Goal: Task Accomplishment & Management: Manage account settings

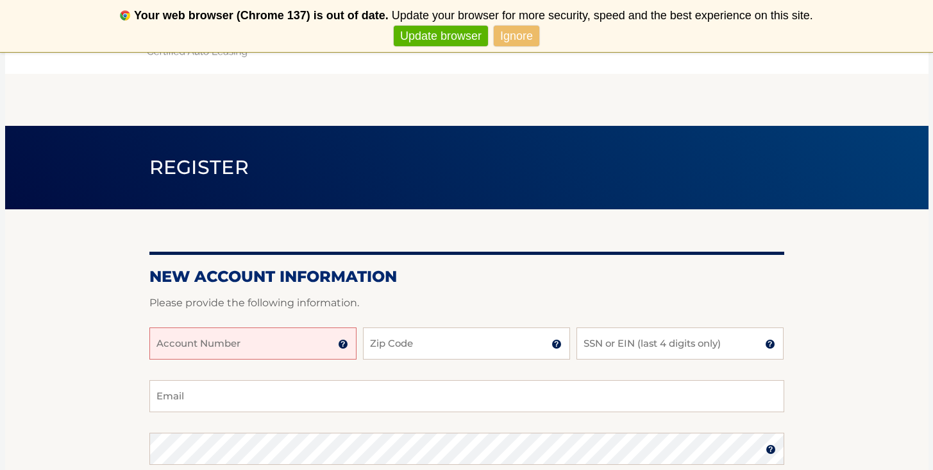
click at [294, 335] on input "Account Number" at bounding box center [252, 343] width 207 height 32
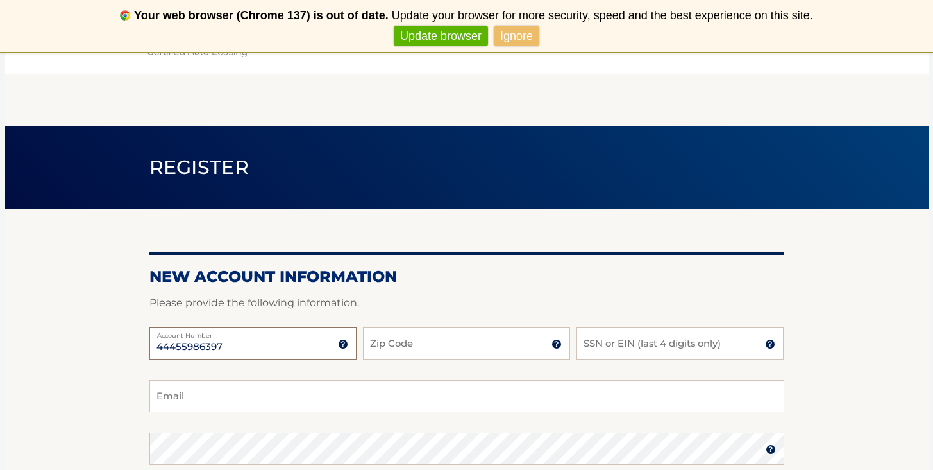
type input "44455986397"
click at [394, 354] on input "Zip Code" at bounding box center [466, 343] width 207 height 32
type input "11788"
click at [619, 343] on input "SSN or EIN (last 4 digits only)" at bounding box center [680, 343] width 207 height 32
type input "4850"
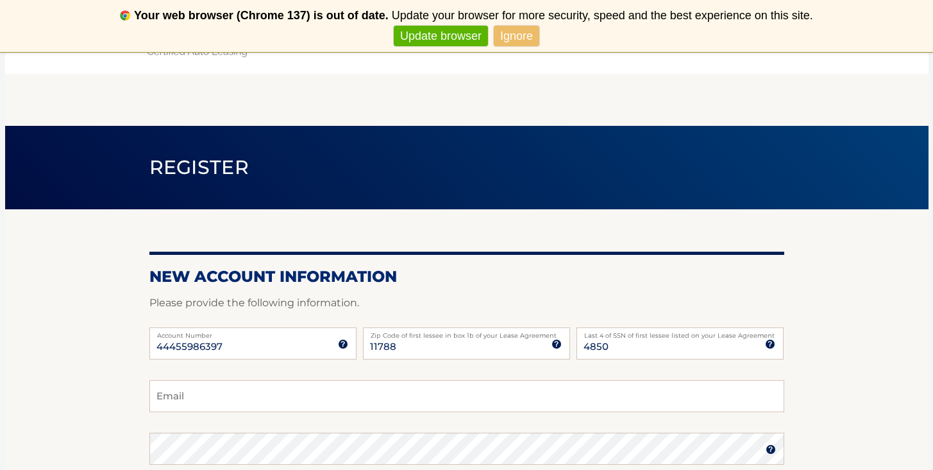
click at [535, 35] on link "Ignore" at bounding box center [517, 36] width 46 height 21
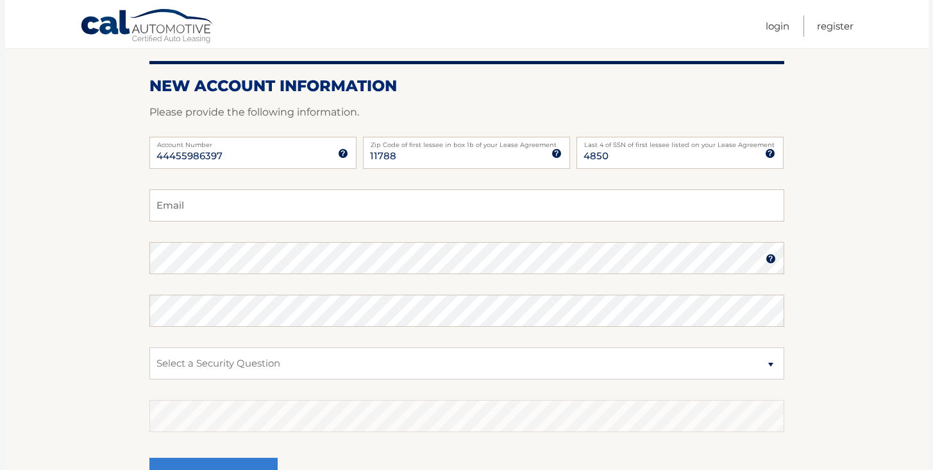
scroll to position [139, 0]
click at [627, 198] on input "Email" at bounding box center [466, 205] width 635 height 32
type input "shahera_sk@yahoo.com"
click at [708, 148] on input "4850" at bounding box center [680, 152] width 207 height 32
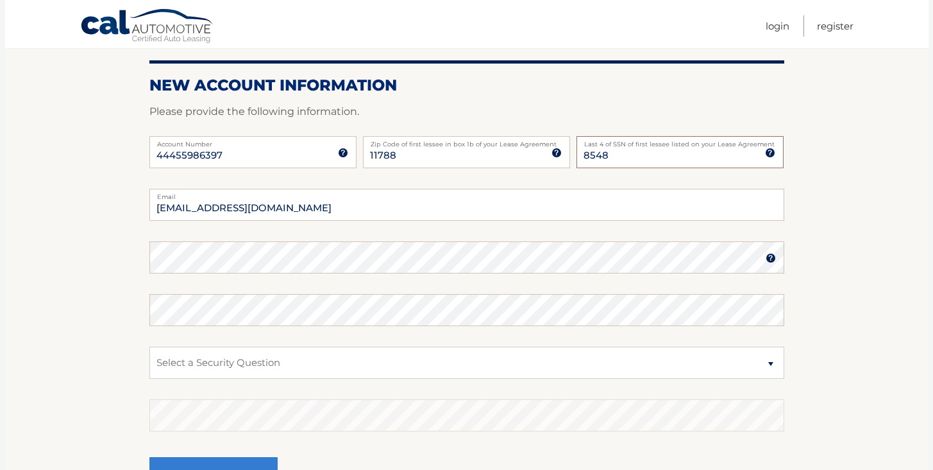
type input "8548"
click at [273, 373] on select "Select a Security Question What was the name of your elementary school? What is…" at bounding box center [466, 362] width 635 height 32
click at [275, 369] on select "Select a Security Question What was the name of your elementary school? What is…" at bounding box center [466, 362] width 635 height 32
select select "1"
click at [232, 405] on label "Enter your answer" at bounding box center [466, 404] width 635 height 10
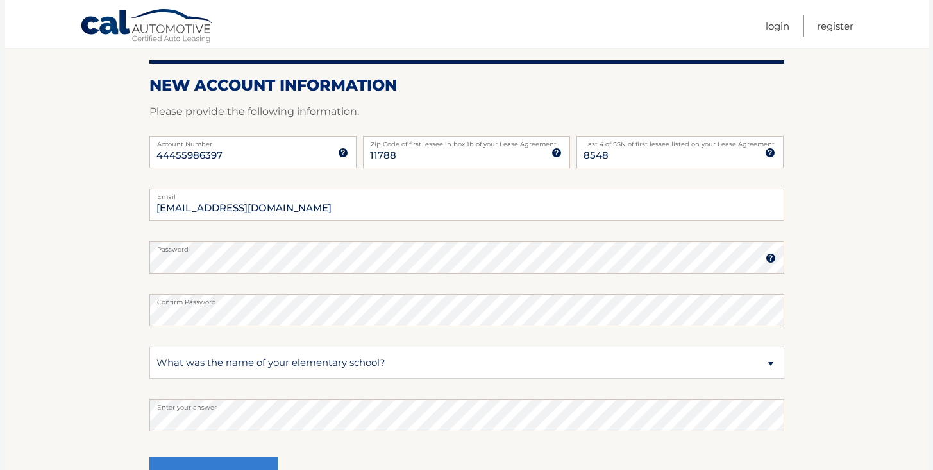
click at [232, 405] on label "Enter your answer" at bounding box center [466, 404] width 635 height 10
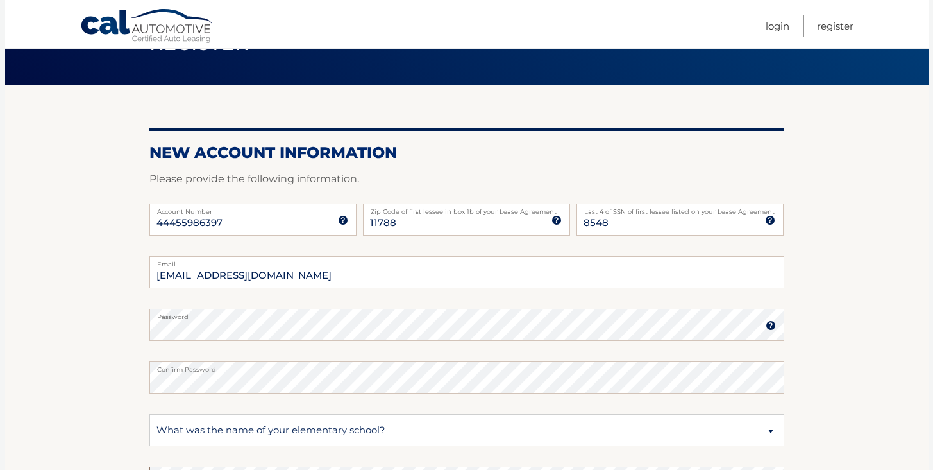
scroll to position [286, 0]
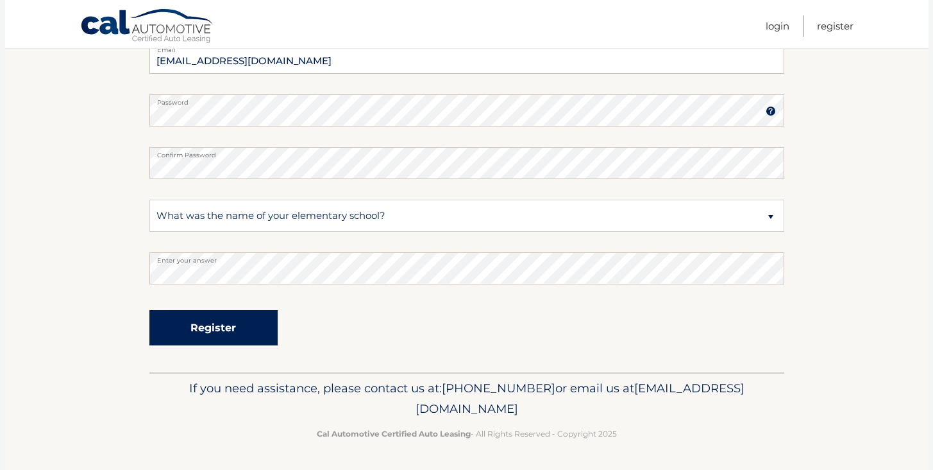
click at [224, 334] on button "Register" at bounding box center [213, 327] width 128 height 35
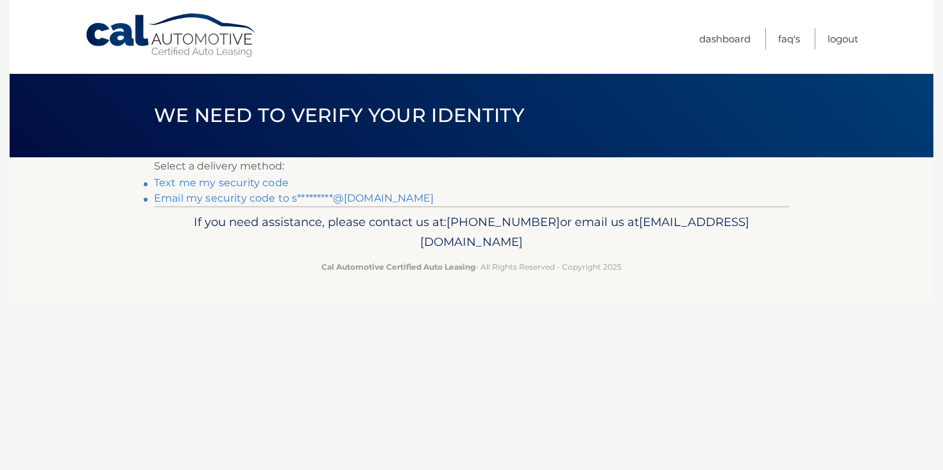
click at [255, 186] on link "Text me my security code" at bounding box center [221, 182] width 135 height 12
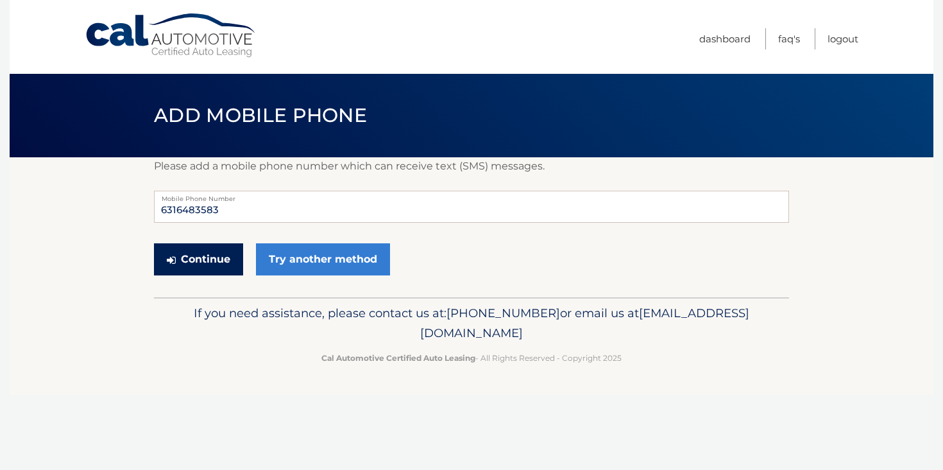
click at [213, 257] on button "Continue" at bounding box center [198, 259] width 89 height 32
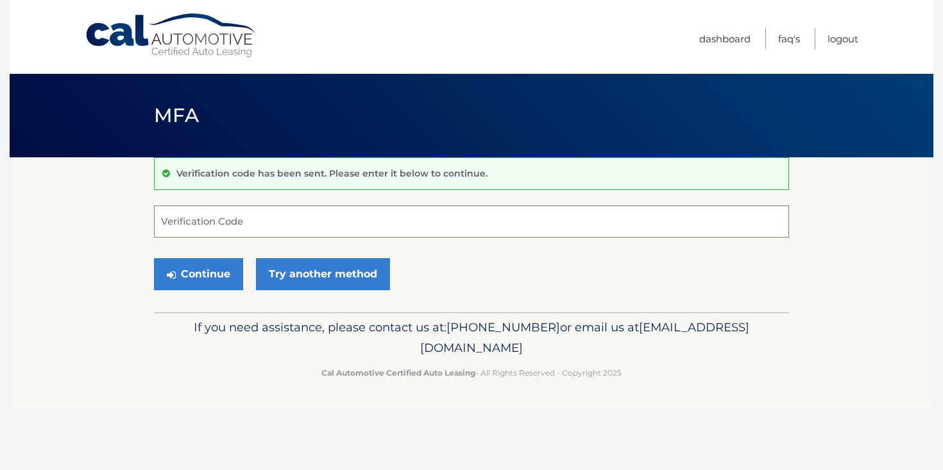
click at [219, 223] on input "Verification Code" at bounding box center [471, 221] width 635 height 32
type input "236008"
click at [185, 275] on button "Continue" at bounding box center [198, 274] width 89 height 32
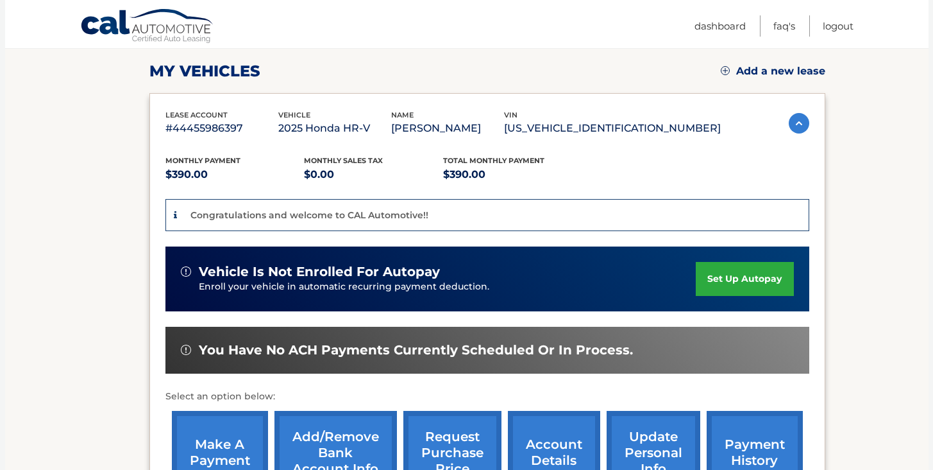
scroll to position [176, 0]
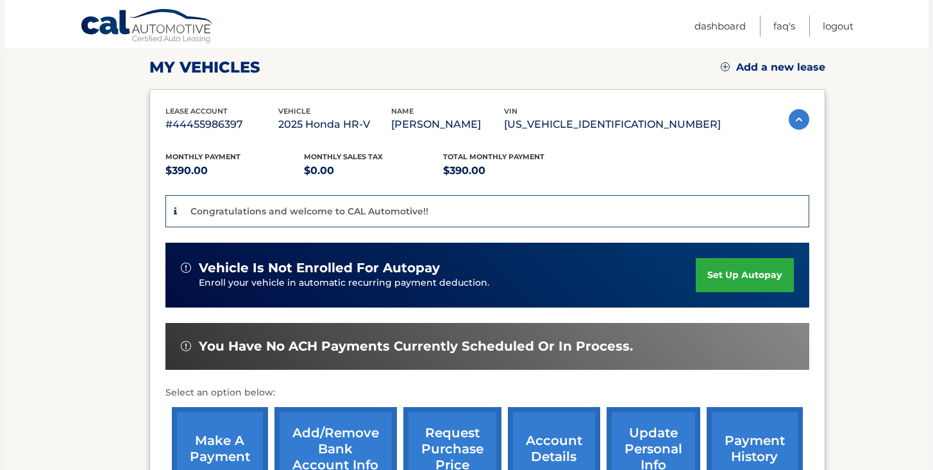
click at [750, 278] on link "set up autopay" at bounding box center [744, 275] width 97 height 34
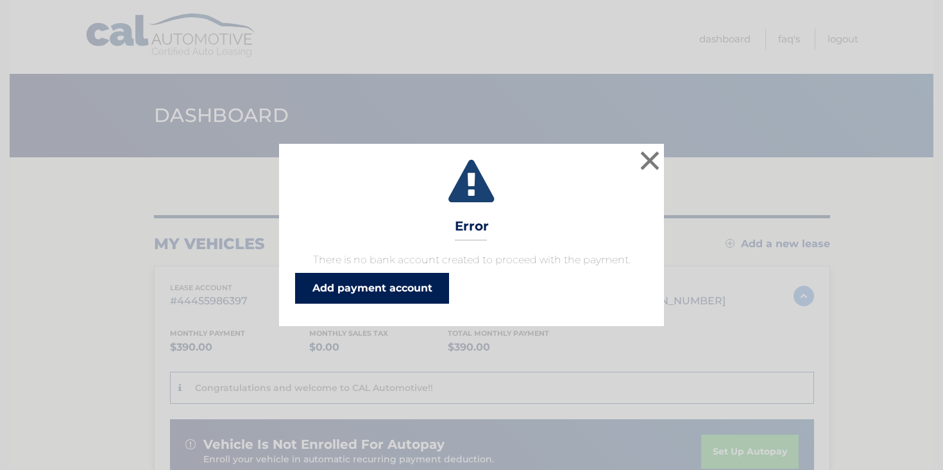
click at [443, 294] on link "Add payment account" at bounding box center [372, 288] width 154 height 31
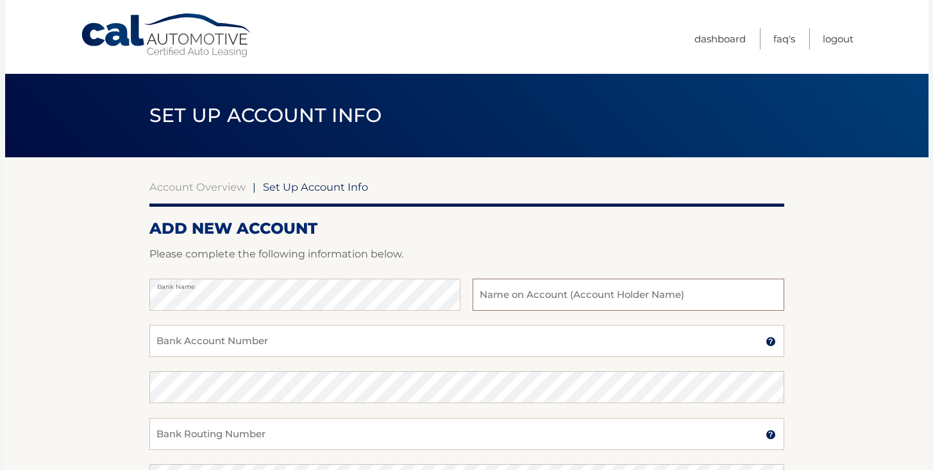
click at [638, 285] on input "text" at bounding box center [628, 294] width 311 height 32
type input "[PERSON_NAME]"
click at [516, 355] on input "Bank Account Number" at bounding box center [466, 341] width 635 height 32
click at [365, 341] on input "Bank Account Number" at bounding box center [466, 341] width 635 height 32
type input "36354559835"
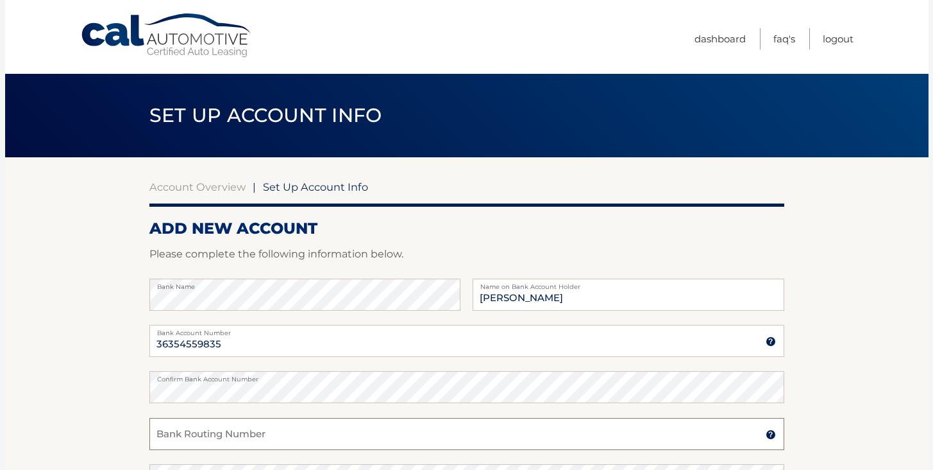
click at [292, 438] on input "Bank Routing Number" at bounding box center [466, 434] width 635 height 32
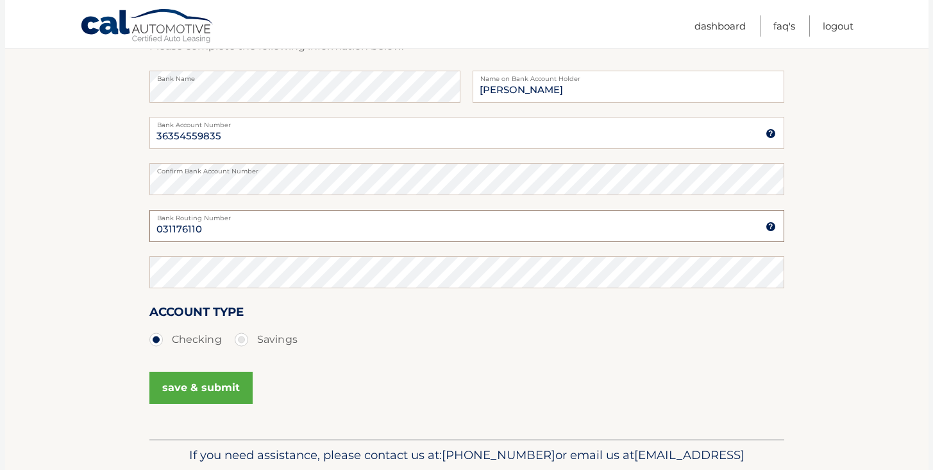
scroll to position [219, 0]
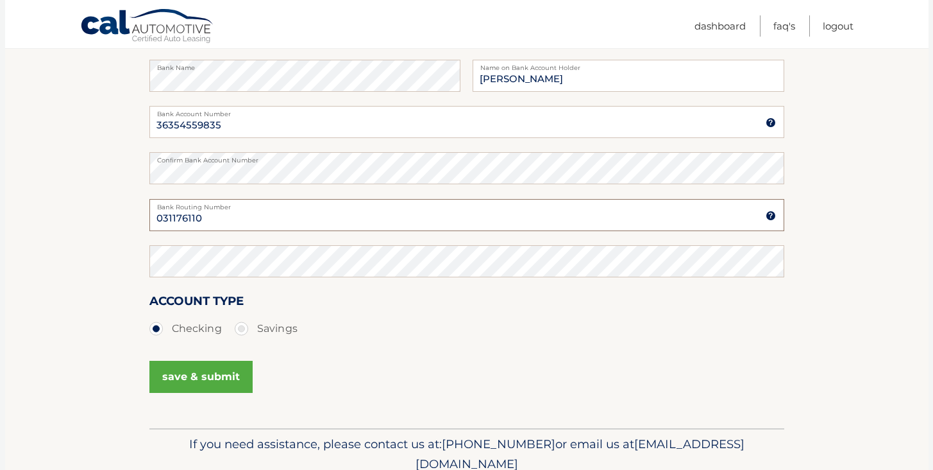
type input "031176110"
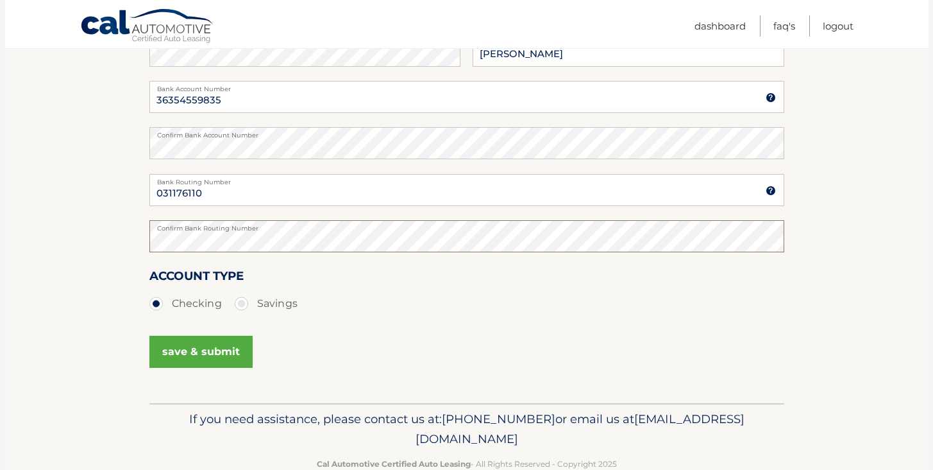
scroll to position [275, 0]
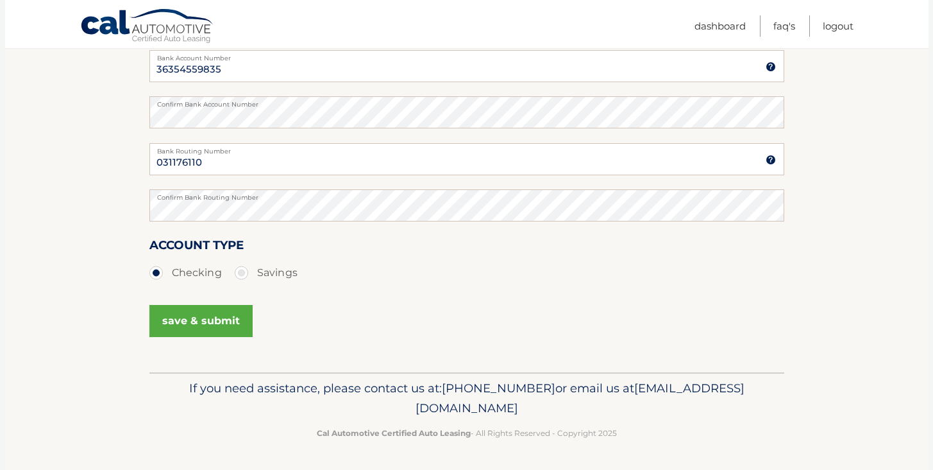
click at [214, 316] on button "save & submit" at bounding box center [200, 321] width 103 height 32
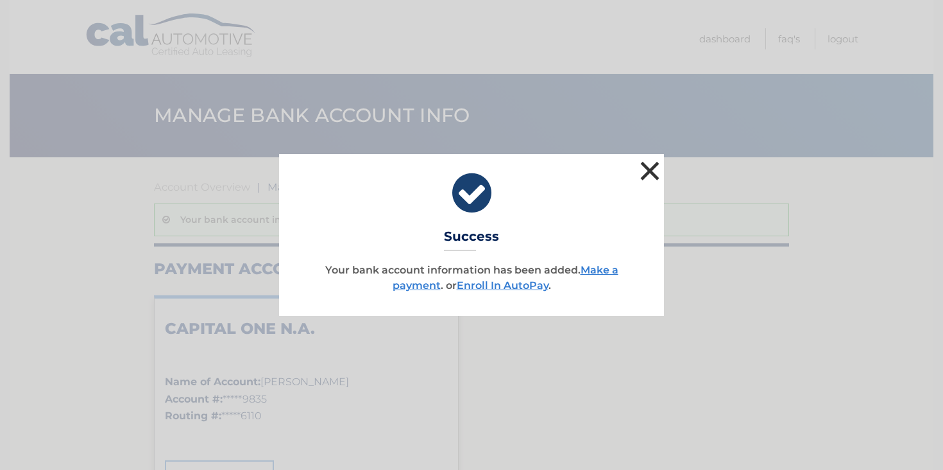
click at [653, 176] on button "×" at bounding box center [650, 171] width 26 height 26
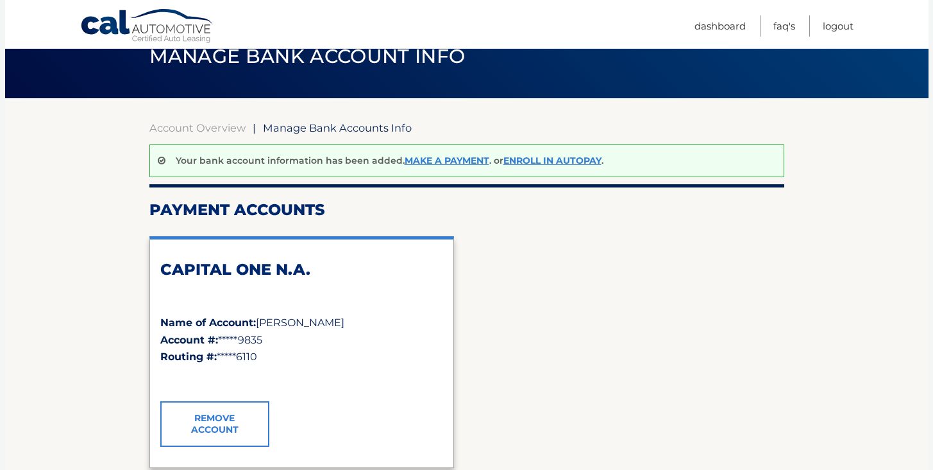
scroll to position [44, 0]
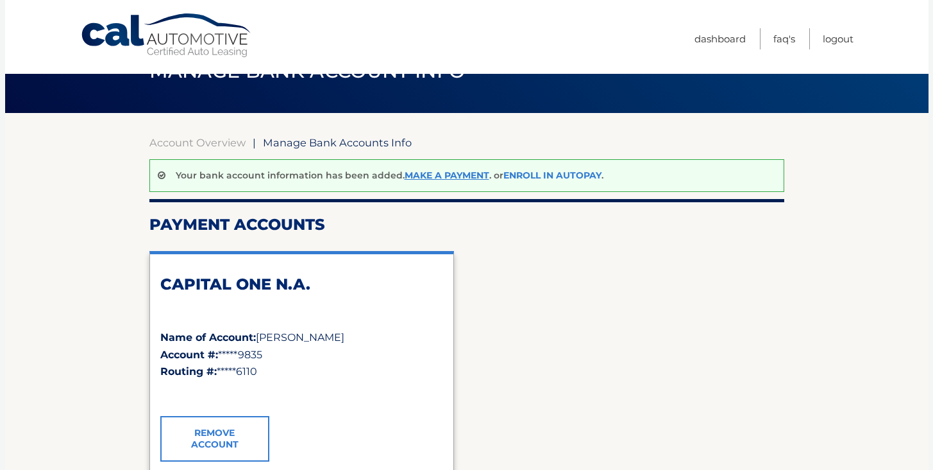
click at [533, 178] on link "Enroll In AutoPay" at bounding box center [553, 175] width 98 height 12
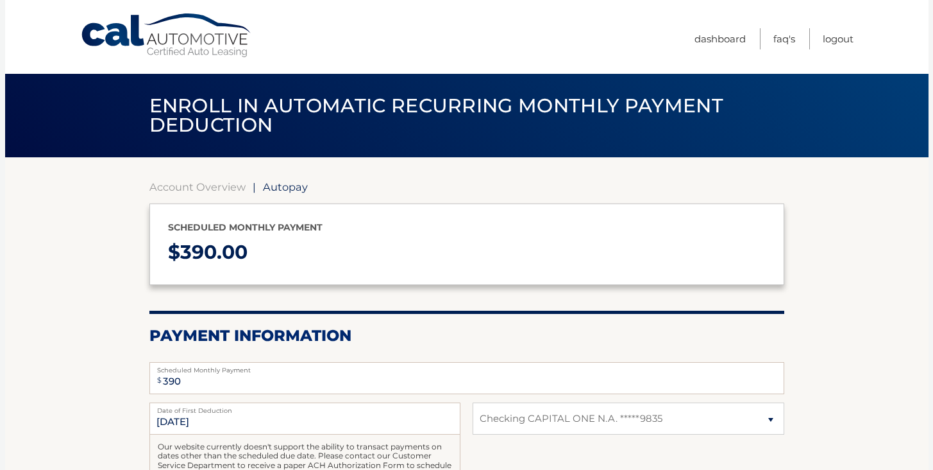
select select "MjkzZTUxOGEtODVmMy00YzU5LWE1YmUtZGY5MDRmNDVjZTY3"
click at [285, 427] on input "[DATE]" at bounding box center [304, 418] width 311 height 32
click at [160, 421] on input "9/1/2025" at bounding box center [304, 418] width 311 height 32
click at [223, 425] on input "9/1/2025" at bounding box center [304, 418] width 311 height 32
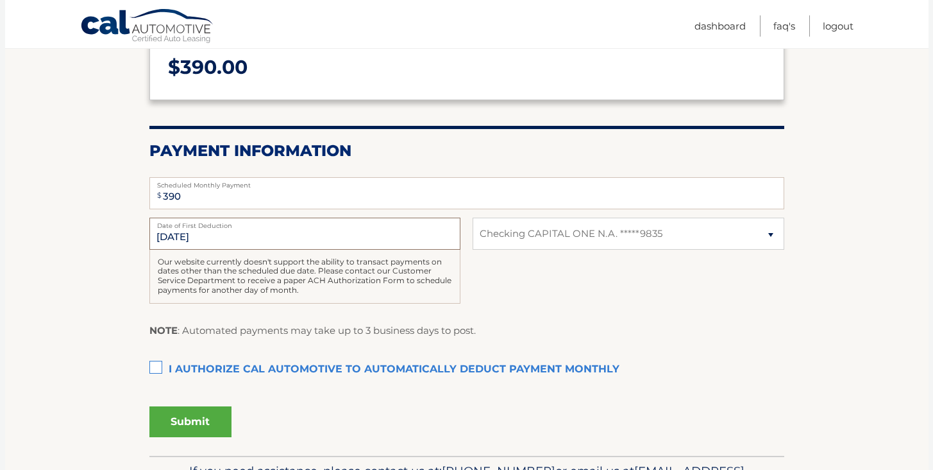
scroll to position [197, 0]
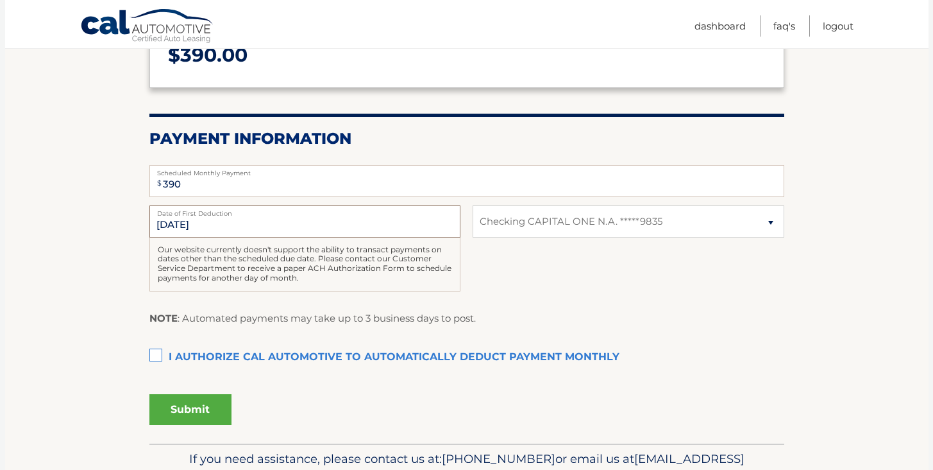
click at [389, 223] on input "9/1/2025" at bounding box center [304, 221] width 311 height 32
click at [359, 258] on div "Our website currently doesn't support the ability to transact payments on dates…" at bounding box center [304, 264] width 311 height 54
click at [160, 354] on label "I authorize cal automotive to automatically deduct payment monthly This checkbo…" at bounding box center [466, 357] width 635 height 26
click at [0, 0] on input "I authorize cal automotive to automatically deduct payment monthly This checkbo…" at bounding box center [0, 0] width 0 height 0
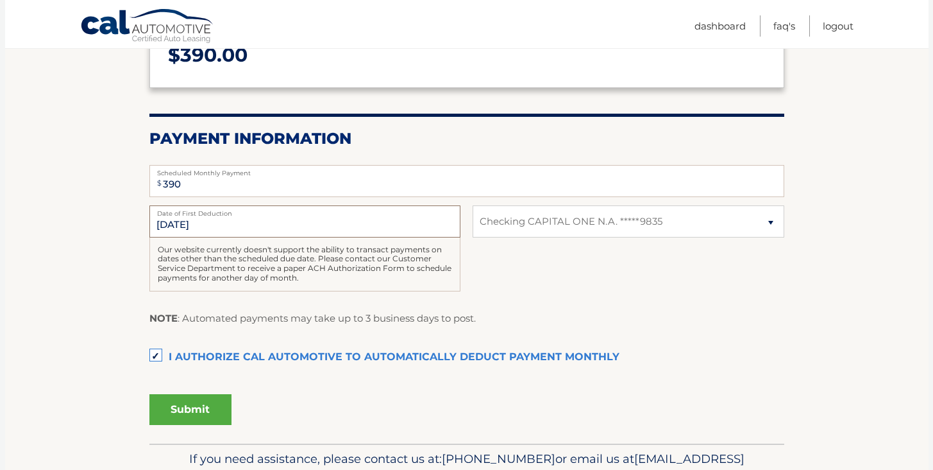
click at [259, 235] on input "9/1/2025" at bounding box center [304, 221] width 311 height 32
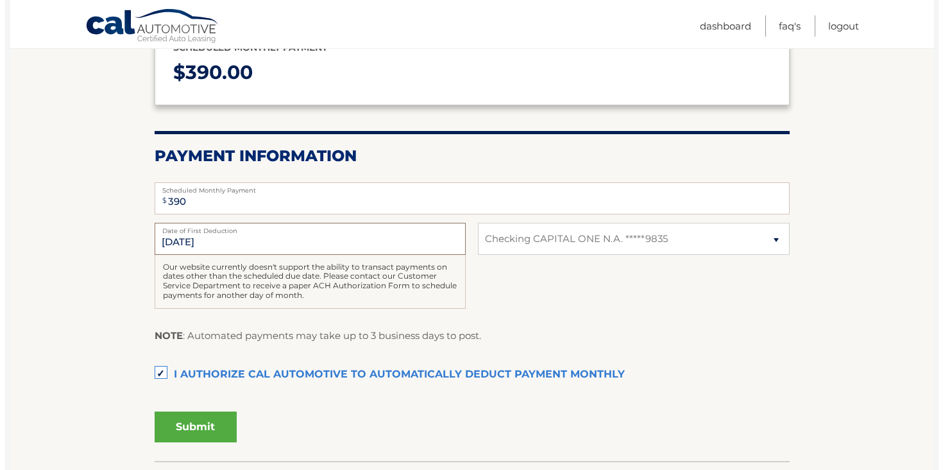
scroll to position [267, 0]
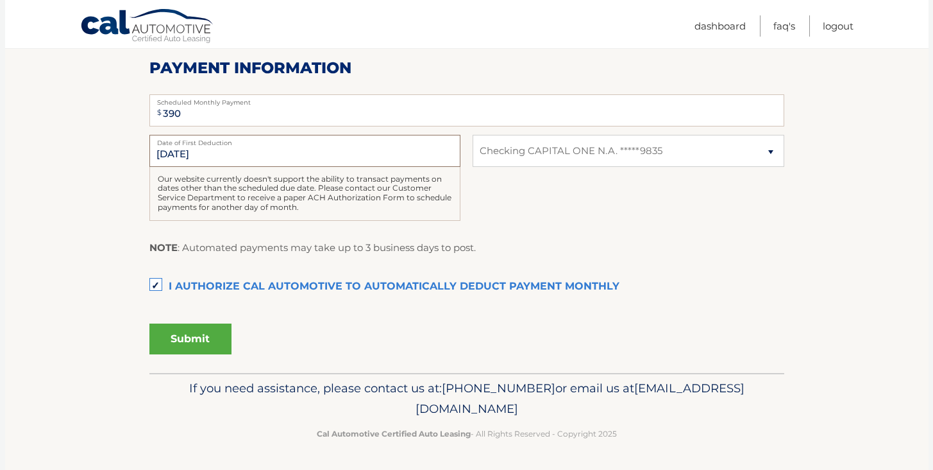
click at [194, 155] on input "9/1/2025" at bounding box center [304, 151] width 311 height 32
click at [194, 156] on input "9/1/2025" at bounding box center [304, 151] width 311 height 32
click at [190, 149] on input "9/1/2025" at bounding box center [304, 151] width 311 height 32
click at [194, 121] on input "390" at bounding box center [466, 110] width 635 height 32
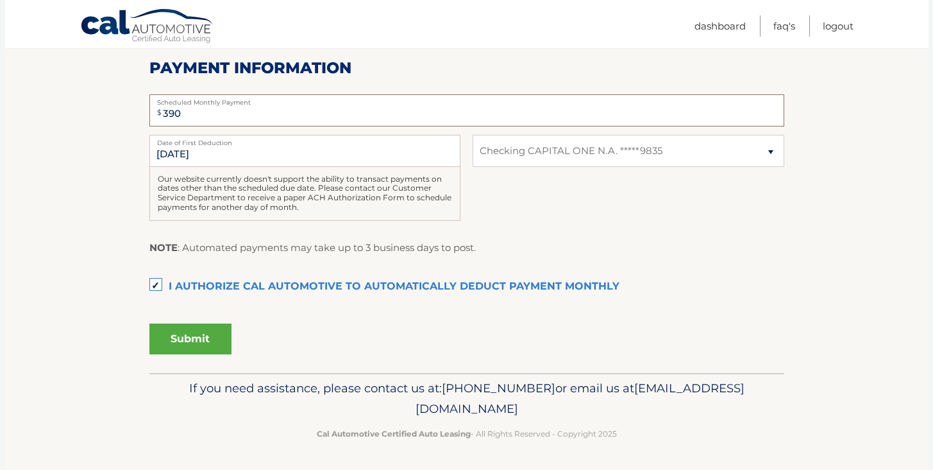
click at [194, 121] on input "390" at bounding box center [466, 110] width 635 height 32
type input "3"
type input "390"
click at [517, 187] on div "9/1/2025 Date of First Deduction Our website currently doesn't support the abil…" at bounding box center [466, 185] width 635 height 100
click at [213, 164] on input "9/1/2025" at bounding box center [304, 151] width 311 height 32
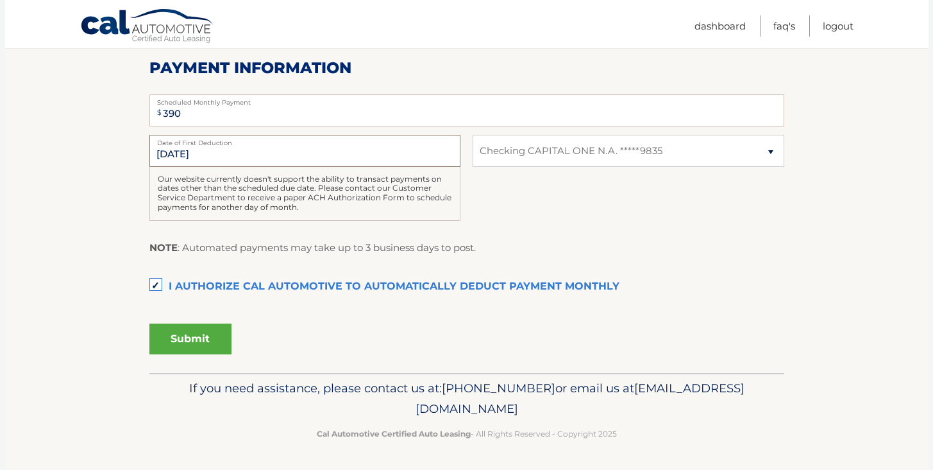
click at [187, 151] on input "9/1/2025" at bounding box center [304, 151] width 311 height 32
click at [486, 196] on div "9/1/2025 Date of First Deduction Our website currently doesn't support the abil…" at bounding box center [466, 185] width 635 height 100
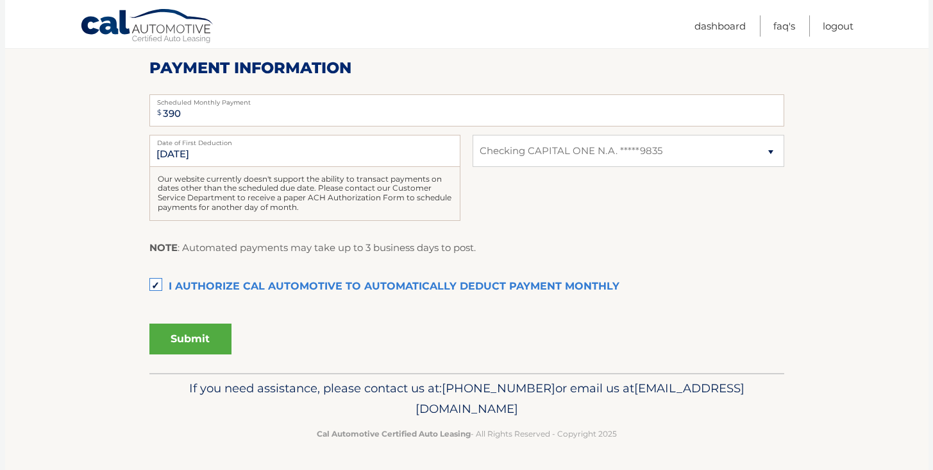
click at [217, 335] on button "Submit" at bounding box center [190, 338] width 82 height 31
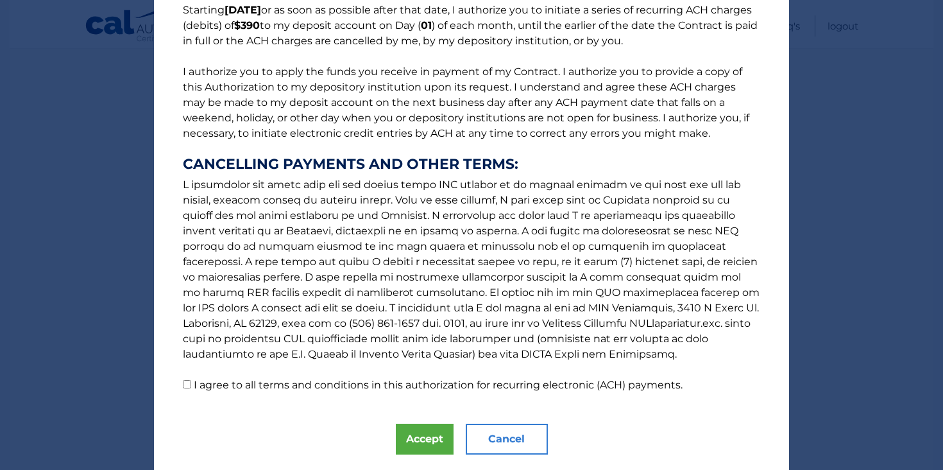
scroll to position [122, 0]
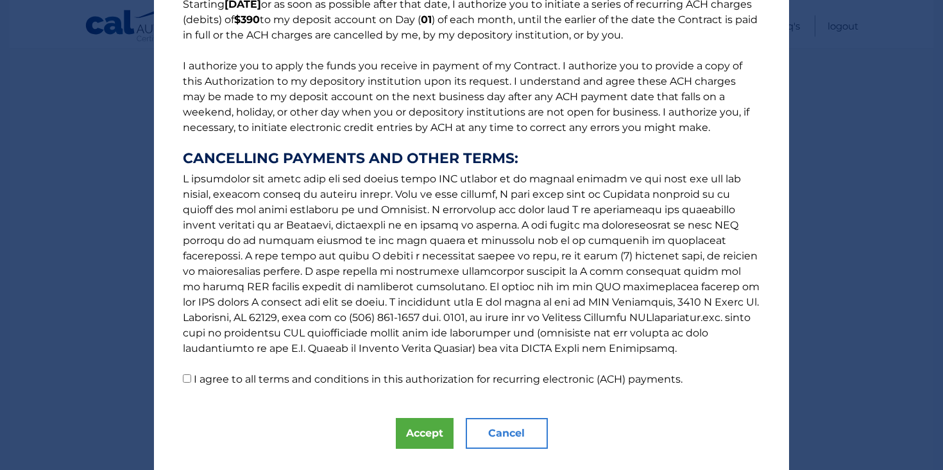
drag, startPoint x: 942, startPoint y: 196, endPoint x: 182, endPoint y: 378, distance: 782.4
click at [183, 378] on input "I agree to all terms and conditions in this authorization for recurring electro…" at bounding box center [187, 378] width 8 height 8
checkbox input "true"
click at [404, 433] on button "Accept" at bounding box center [425, 433] width 58 height 31
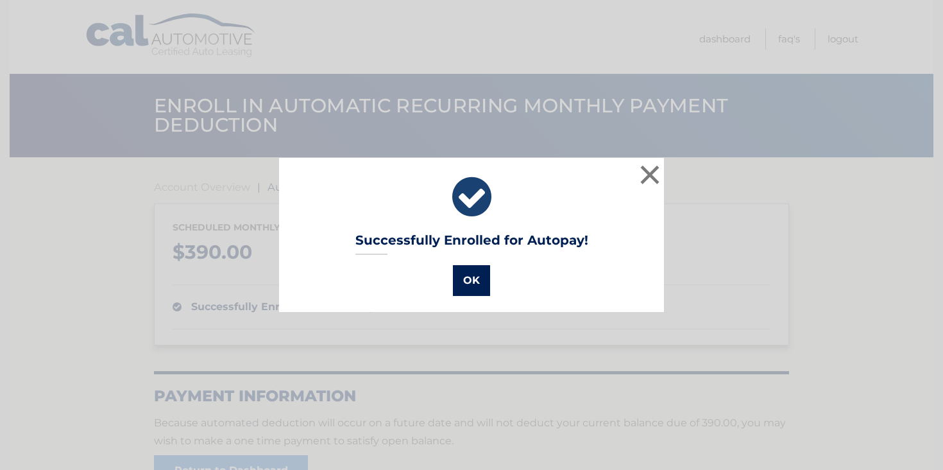
click at [457, 287] on button "OK" at bounding box center [471, 280] width 37 height 31
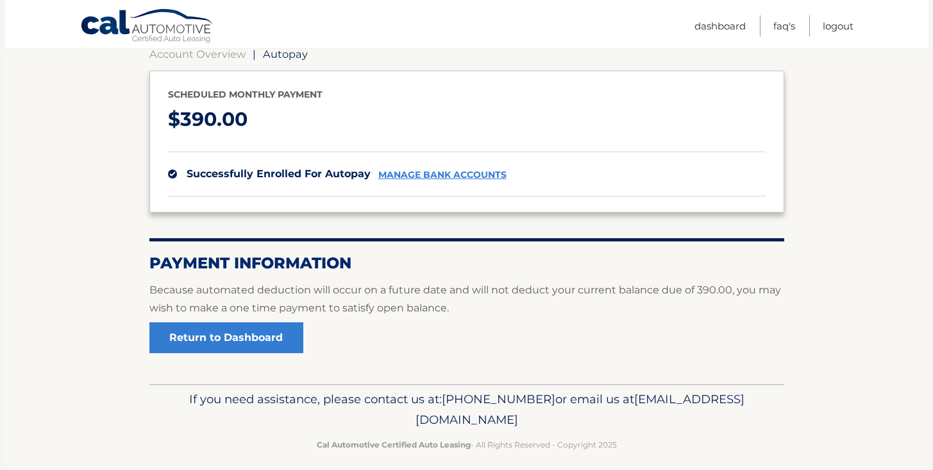
scroll to position [131, 0]
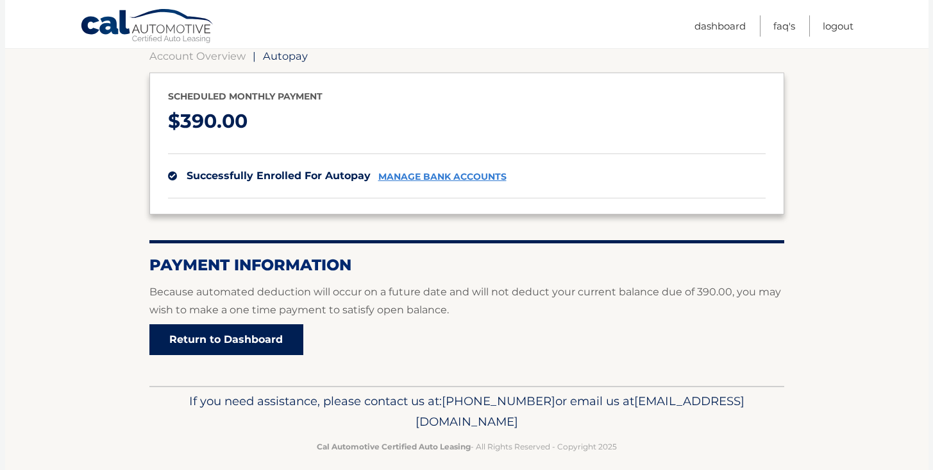
drag, startPoint x: 0, startPoint y: 0, endPoint x: 253, endPoint y: 337, distance: 421.5
click at [253, 337] on link "Return to Dashboard" at bounding box center [226, 339] width 154 height 31
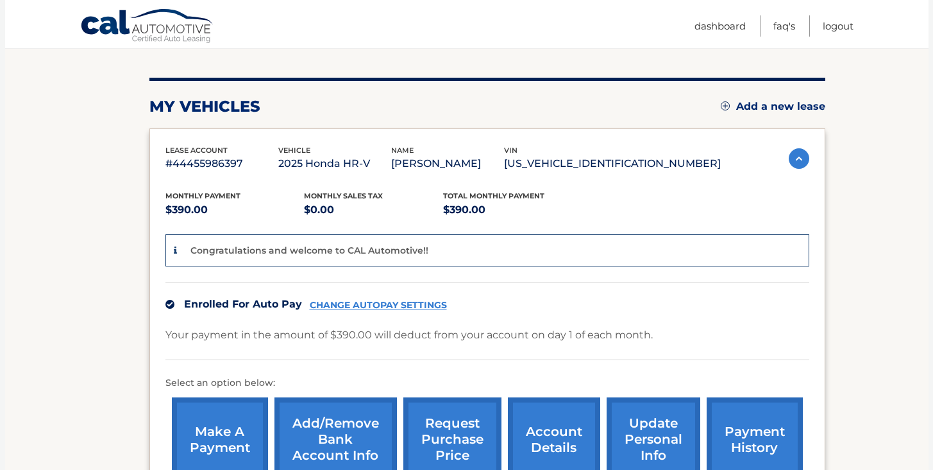
scroll to position [136, 0]
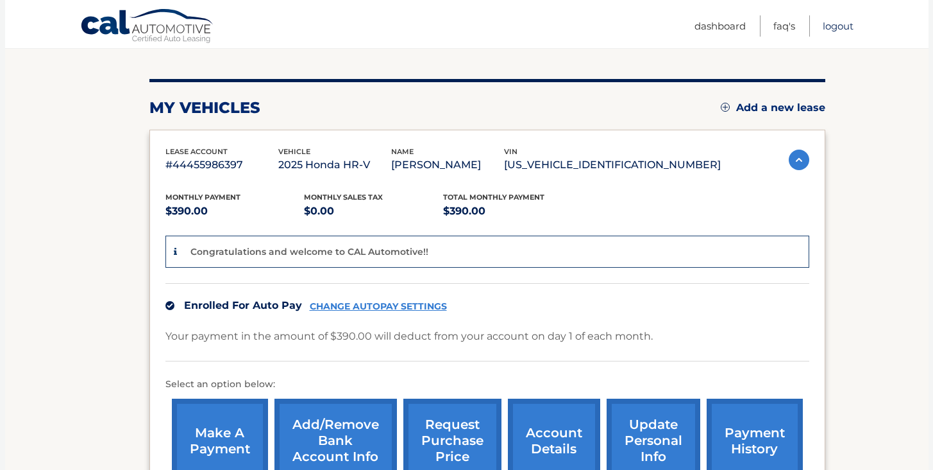
click at [843, 31] on link "Logout" at bounding box center [838, 25] width 31 height 21
